Goal: Task Accomplishment & Management: Use online tool/utility

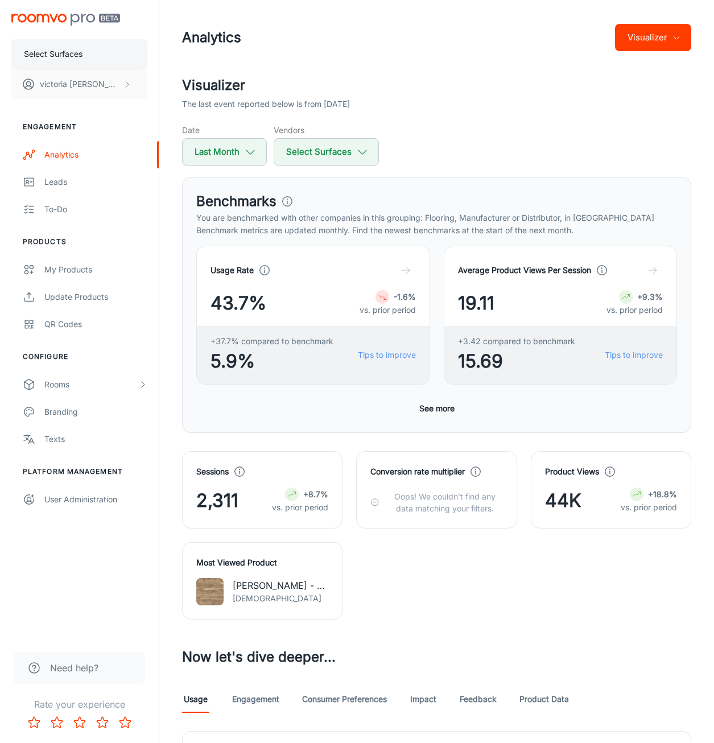
click at [86, 59] on button "Select Surfaces" at bounding box center [79, 54] width 136 height 30
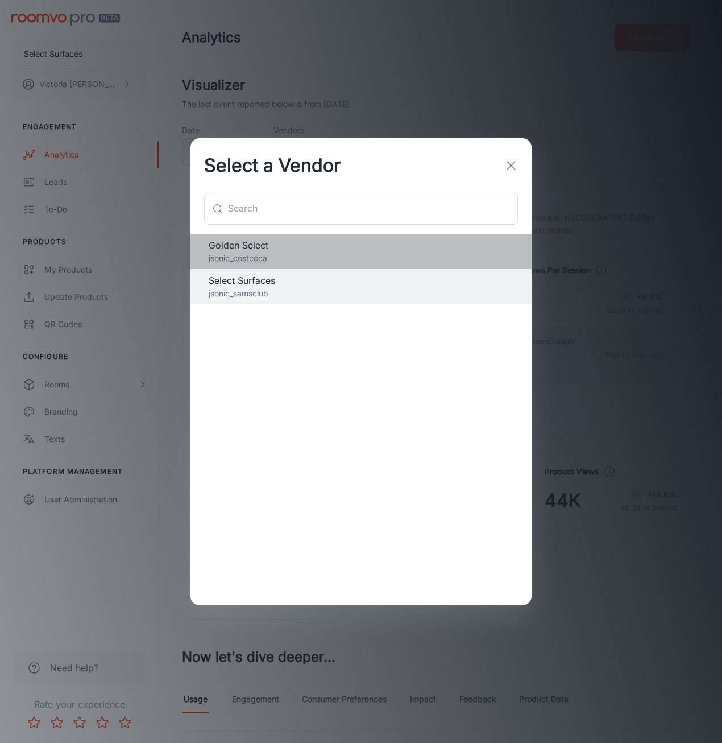
click at [291, 246] on span "Golden Select" at bounding box center [361, 245] width 305 height 14
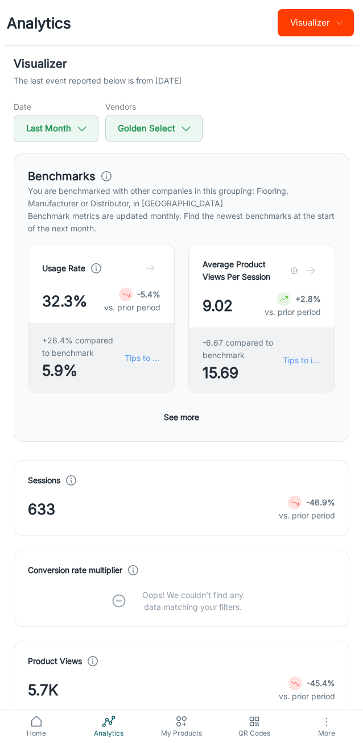
scroll to position [0, 106]
click at [176, 417] on button "See more" at bounding box center [181, 417] width 44 height 20
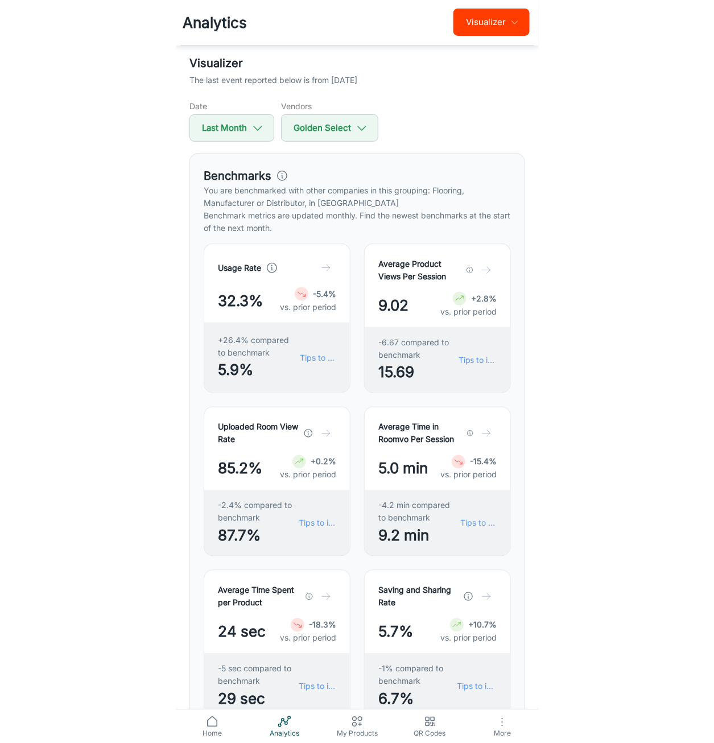
scroll to position [0, 0]
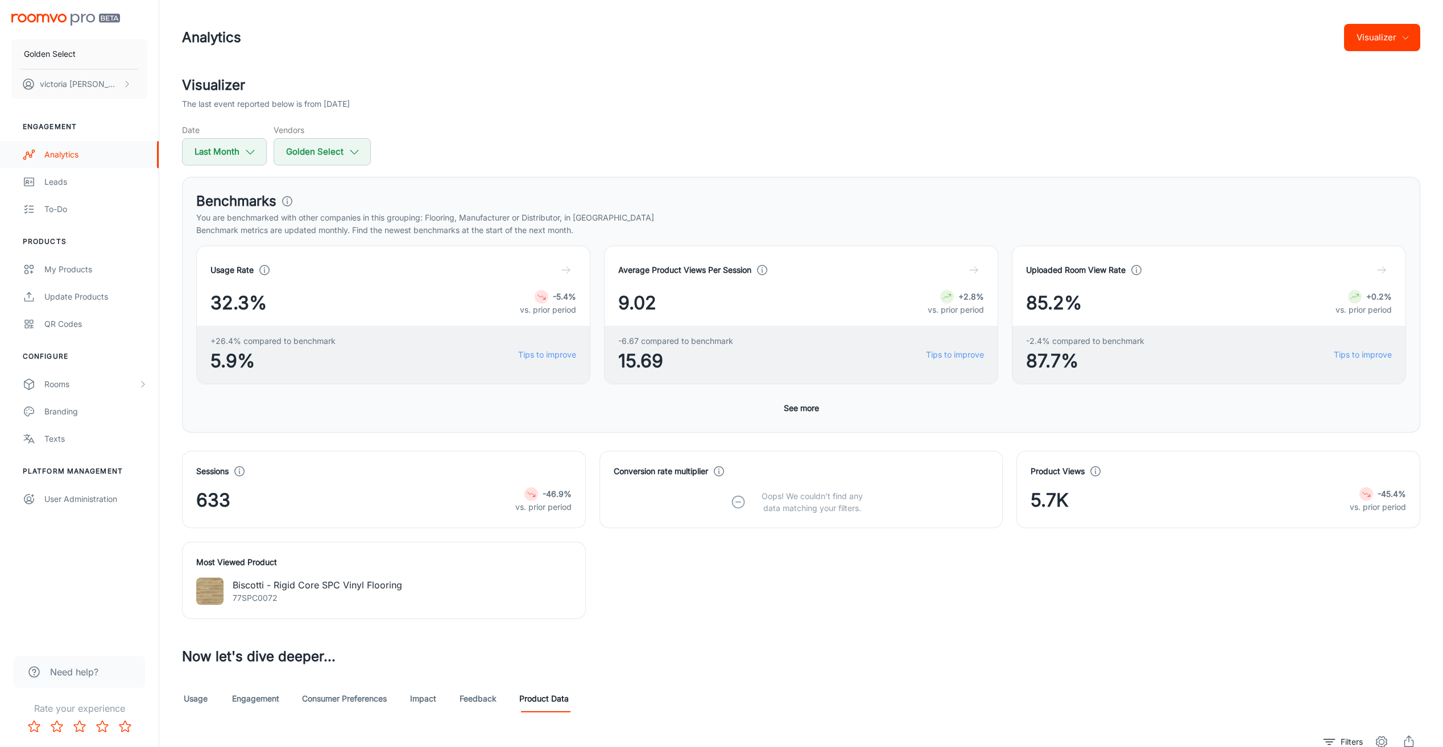
click at [88, 155] on div "Analytics" at bounding box center [95, 154] width 103 height 13
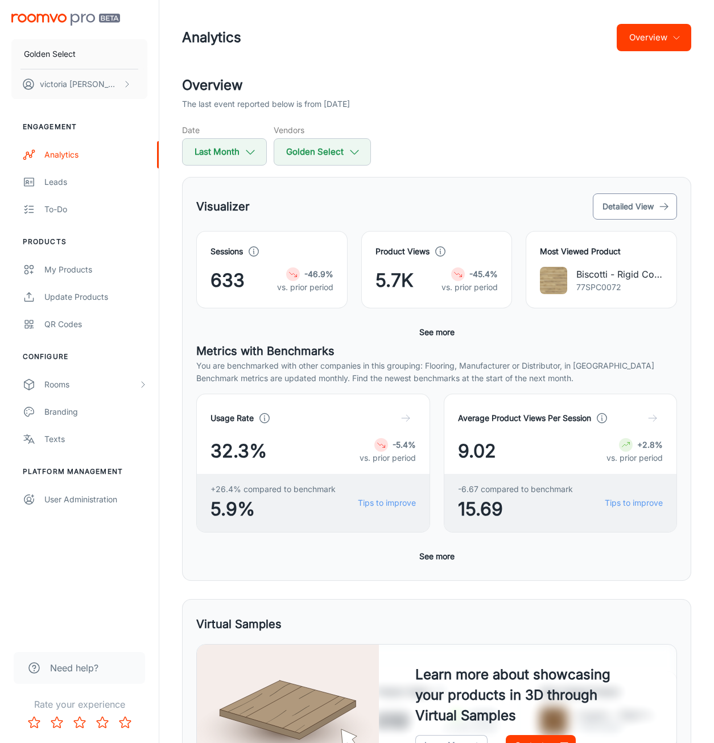
click at [652, 204] on button "Detailed View" at bounding box center [635, 206] width 84 height 26
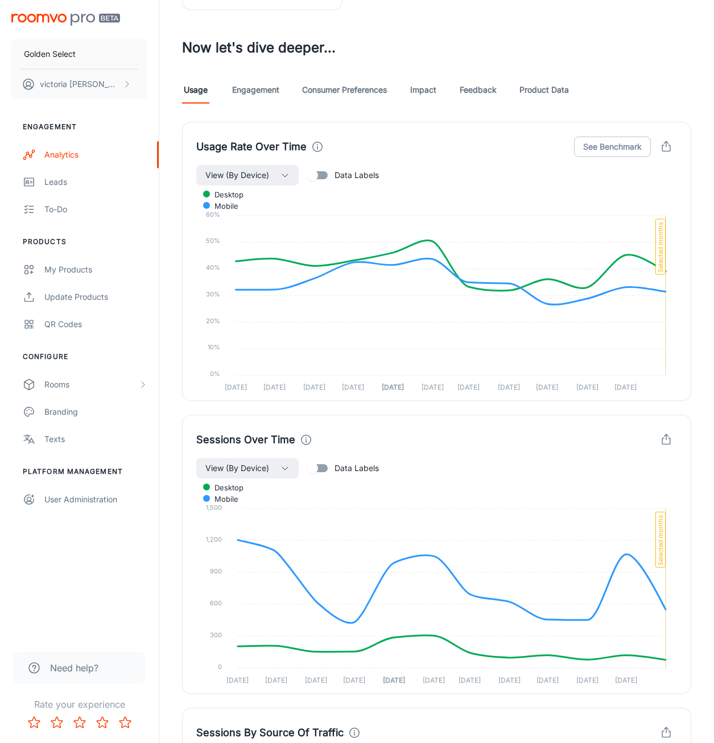
scroll to position [911, 0]
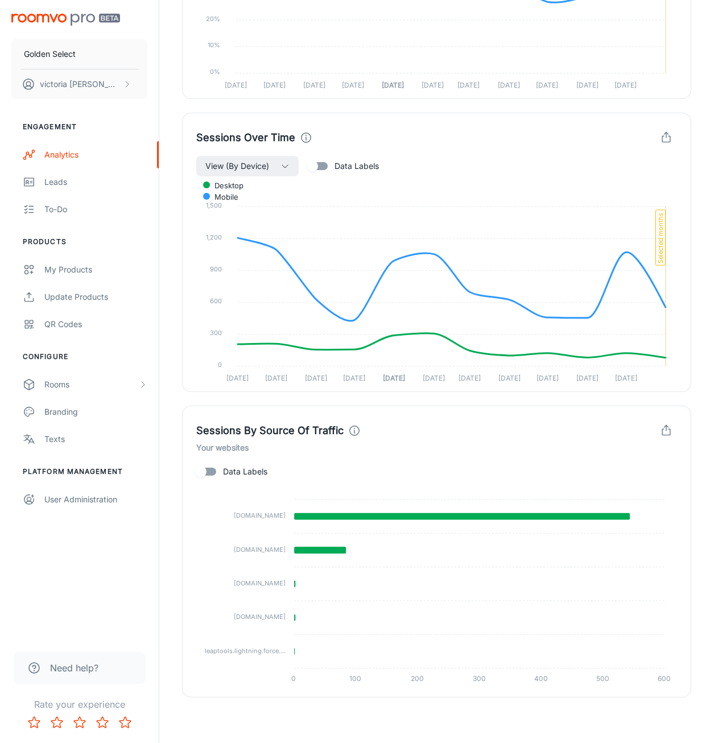
drag, startPoint x: 213, startPoint y: 469, endPoint x: 224, endPoint y: 470, distance: 10.9
click at [213, 469] on input "Data Labels" at bounding box center [200, 472] width 65 height 22
checkbox input "true"
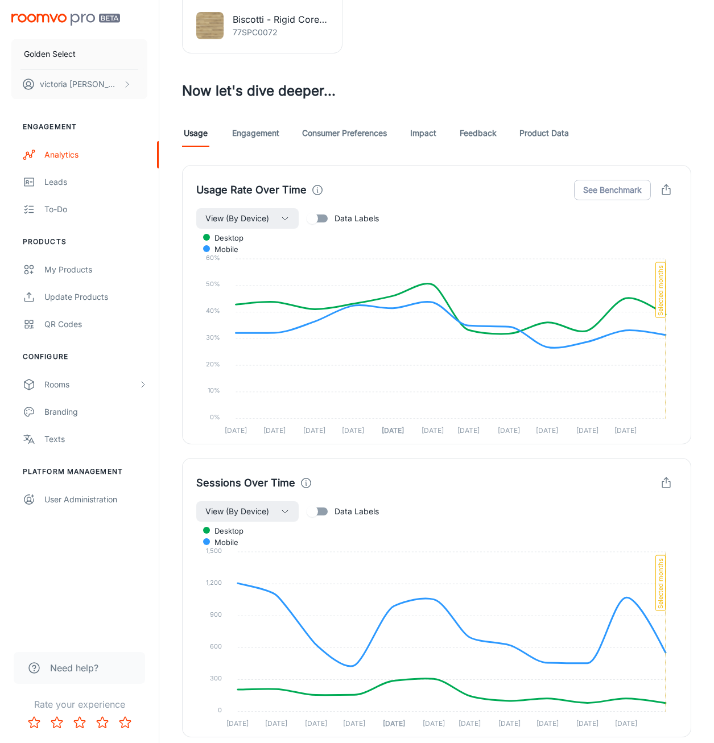
scroll to position [456, 0]
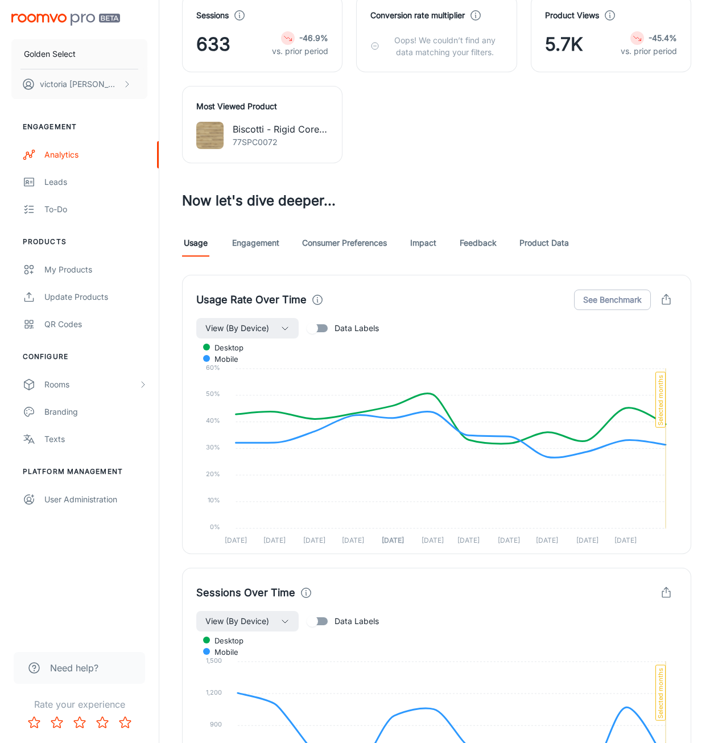
click at [547, 242] on link "Product Data" at bounding box center [543, 242] width 49 height 27
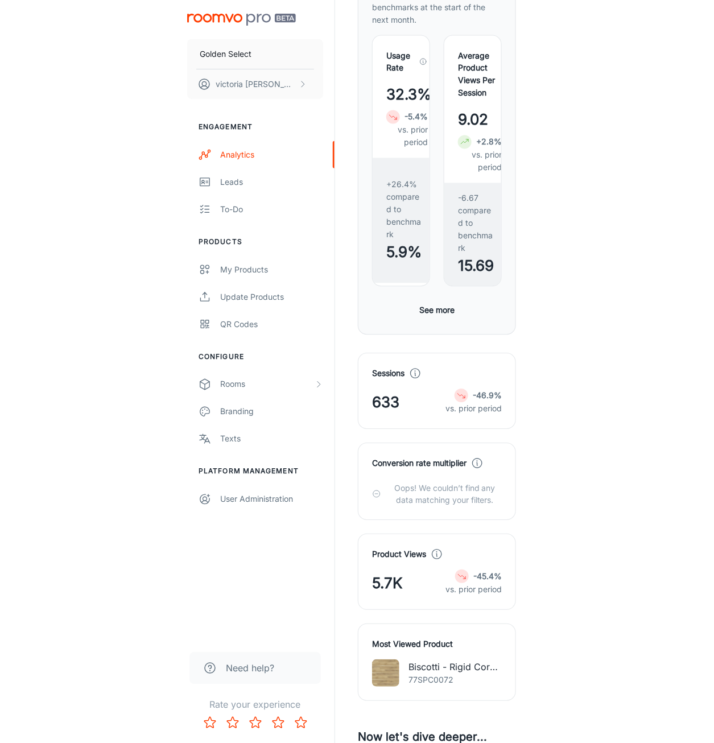
scroll to position [330, 0]
